Goal: Navigation & Orientation: Find specific page/section

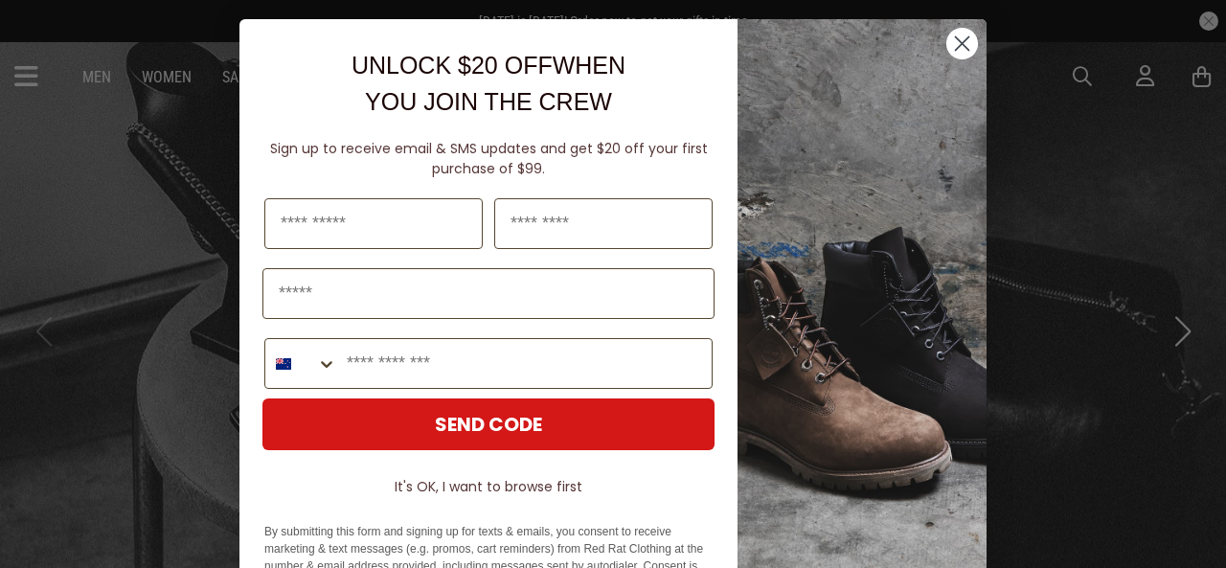
click at [950, 34] on circle "Close dialog" at bounding box center [963, 44] width 32 height 32
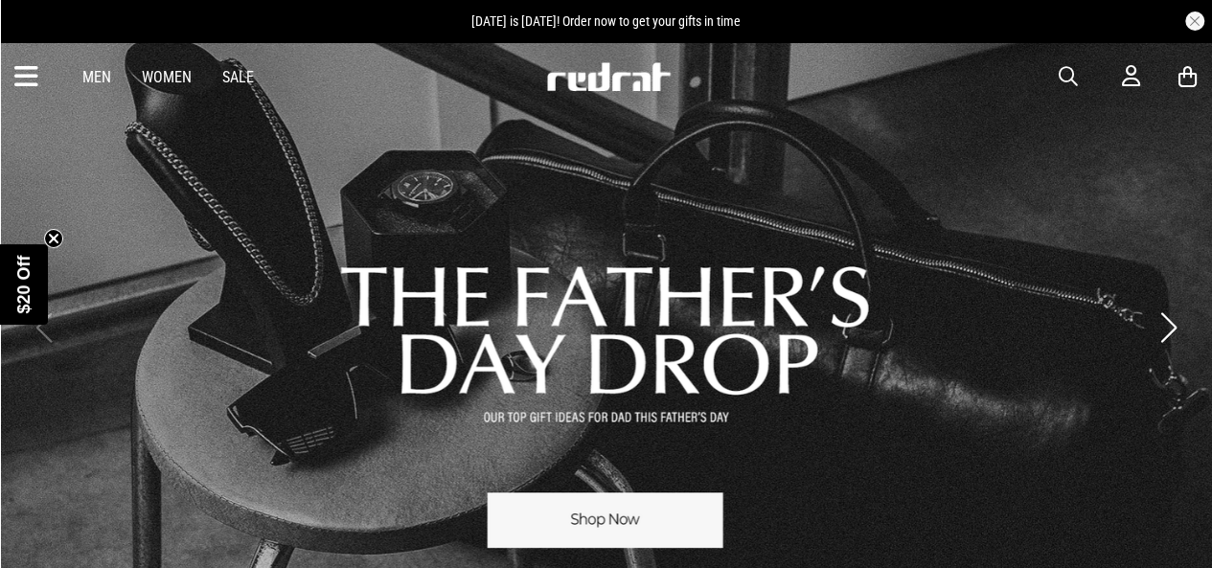
click at [26, 81] on icon at bounding box center [26, 77] width 24 height 32
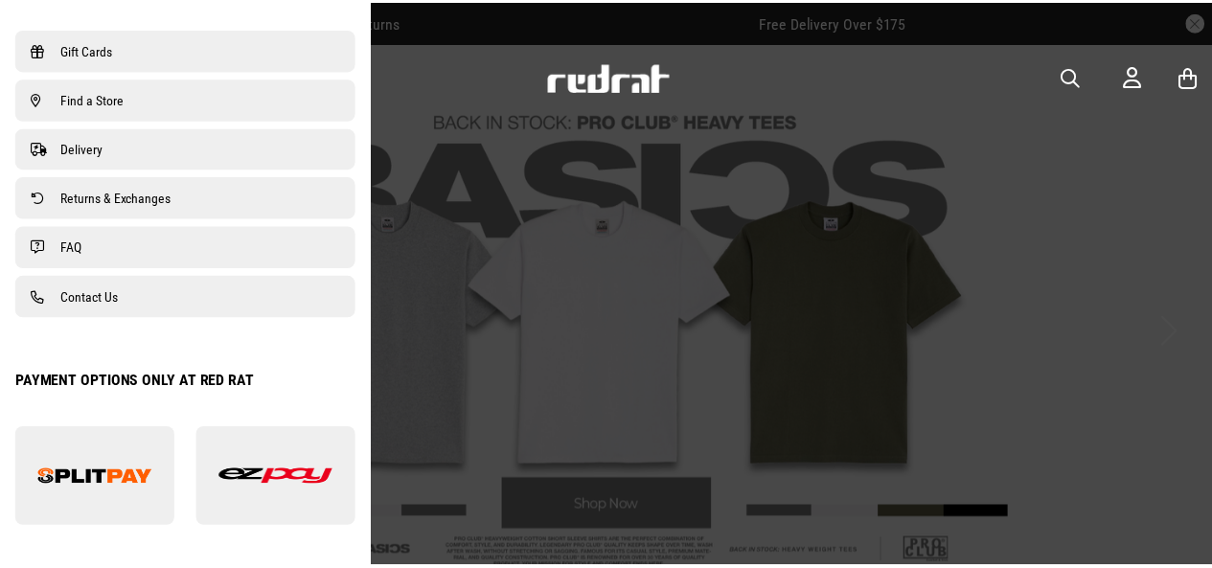
scroll to position [1508, 0]
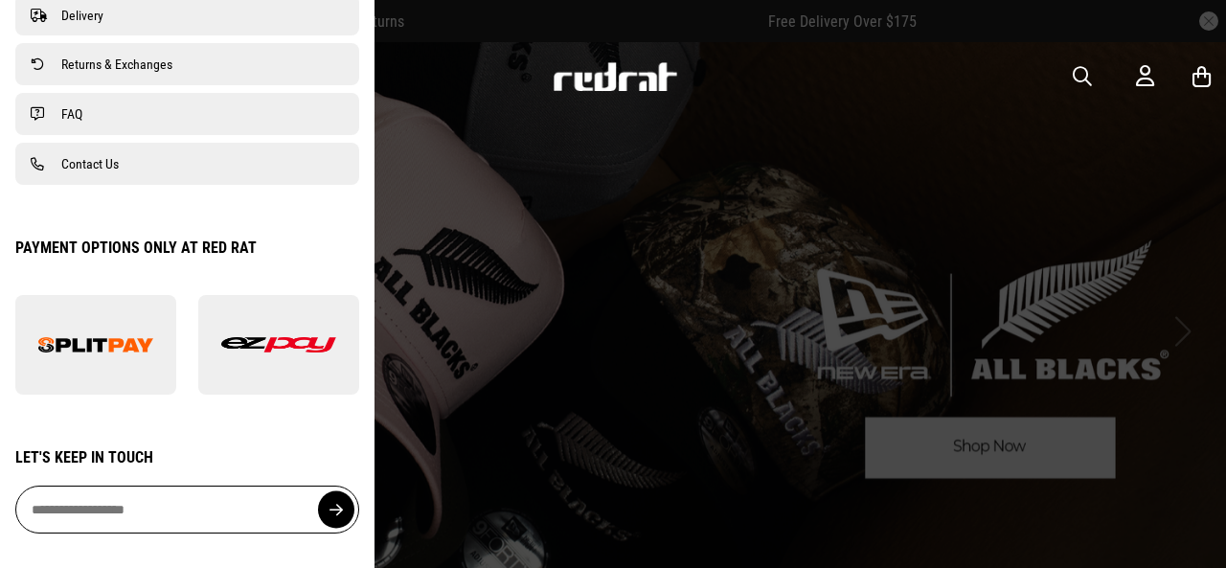
click at [552, 469] on div at bounding box center [613, 284] width 1226 height 568
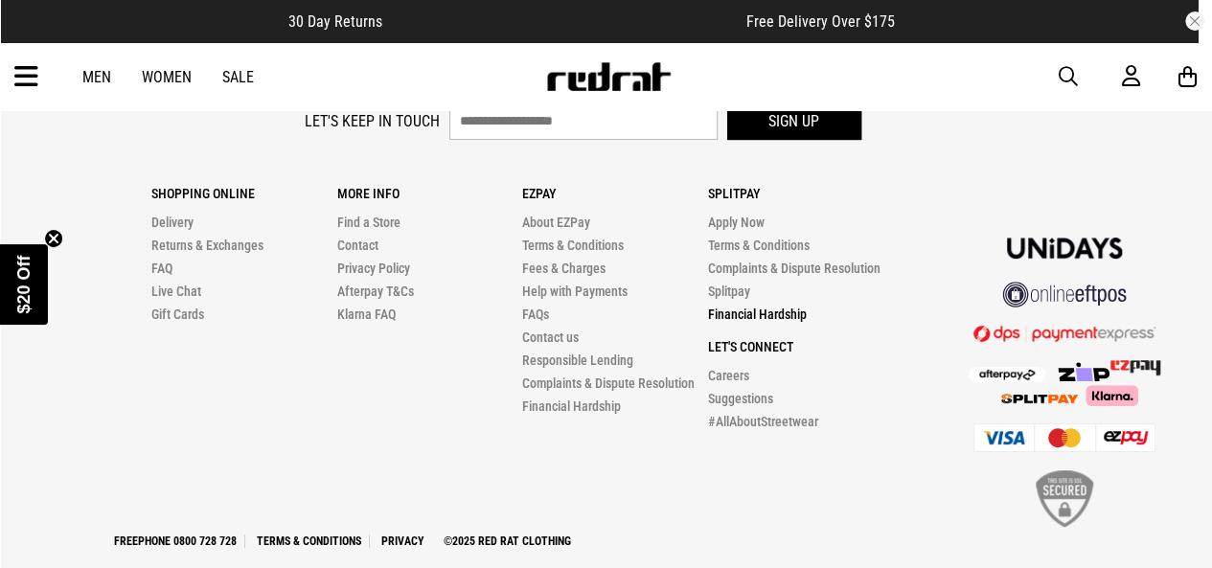
scroll to position [3926, 0]
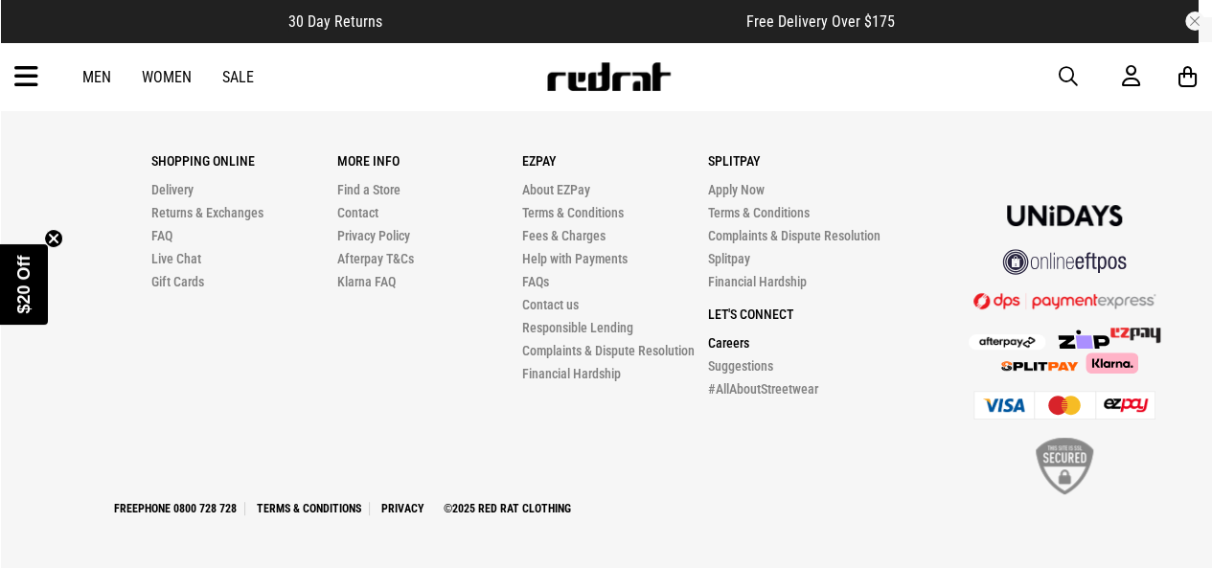
click at [736, 340] on link "Careers" at bounding box center [728, 342] width 41 height 15
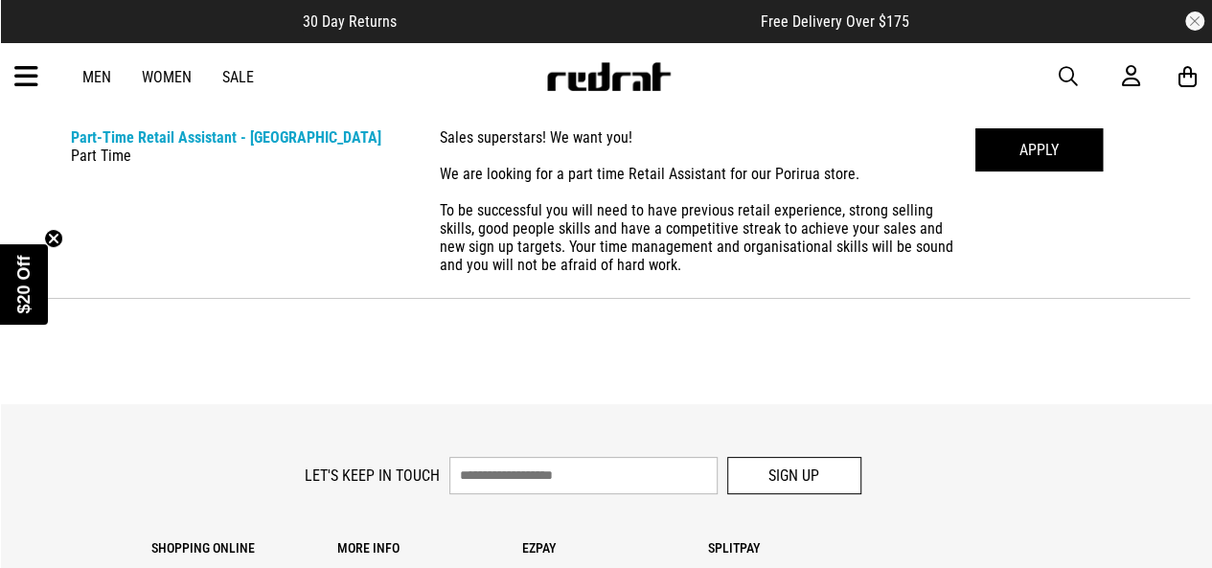
scroll to position [1241, 0]
